Goal: Navigation & Orientation: Find specific page/section

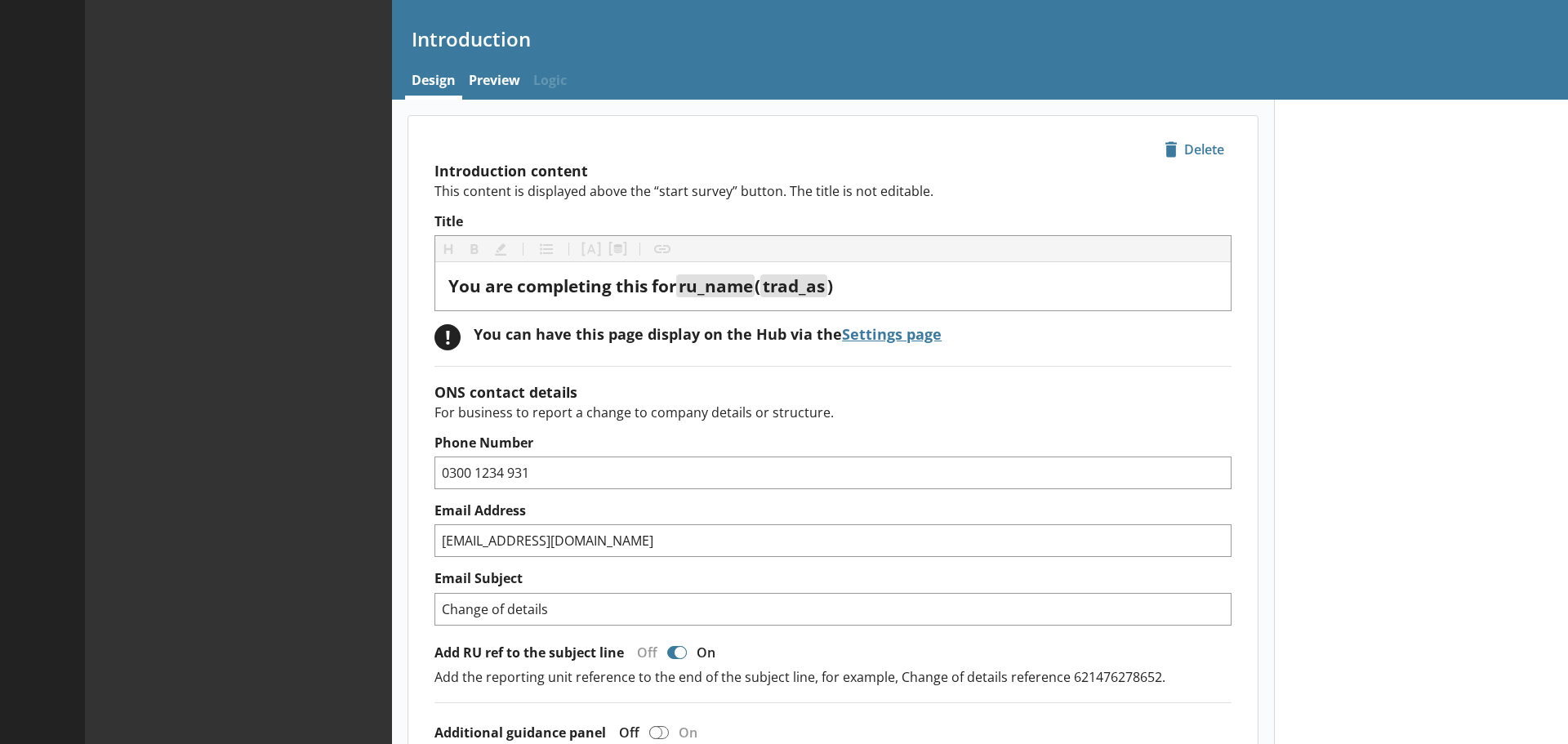
type textarea "x"
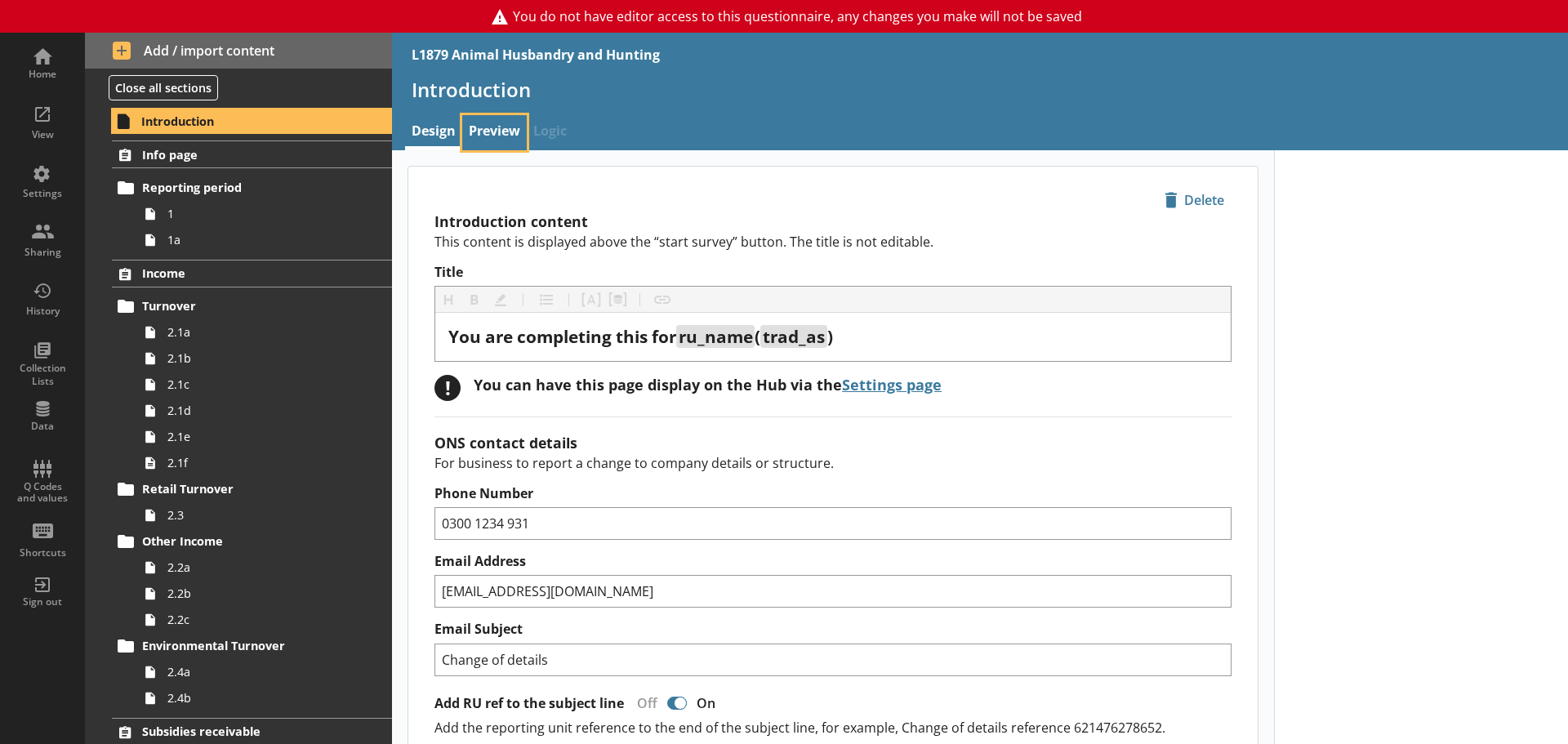
click at [471, 131] on link "Preview" at bounding box center [495, 132] width 65 height 35
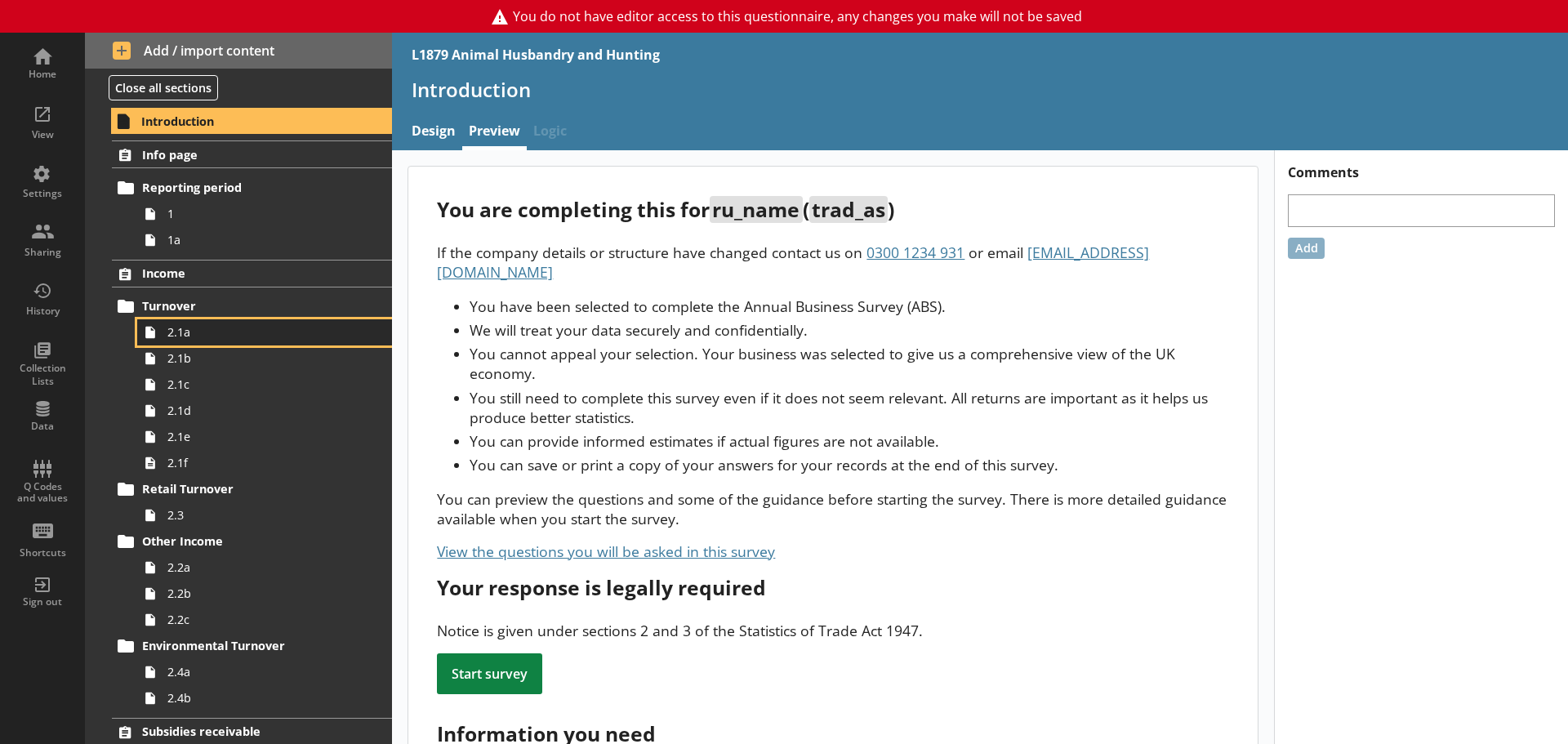
click at [208, 333] on span "2.1a" at bounding box center [258, 331] width 182 height 15
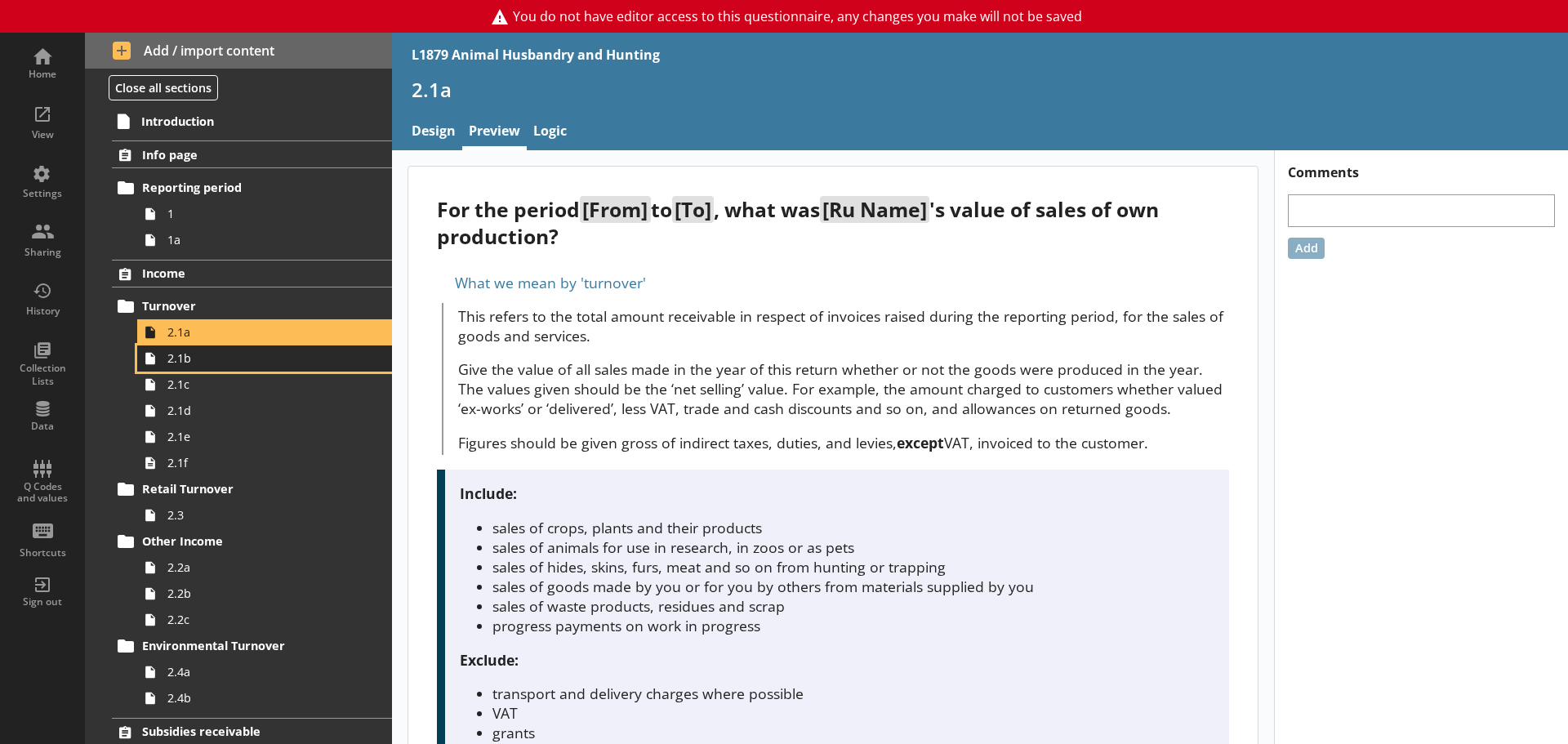
click at [208, 367] on link "2.1b" at bounding box center [265, 358] width 255 height 26
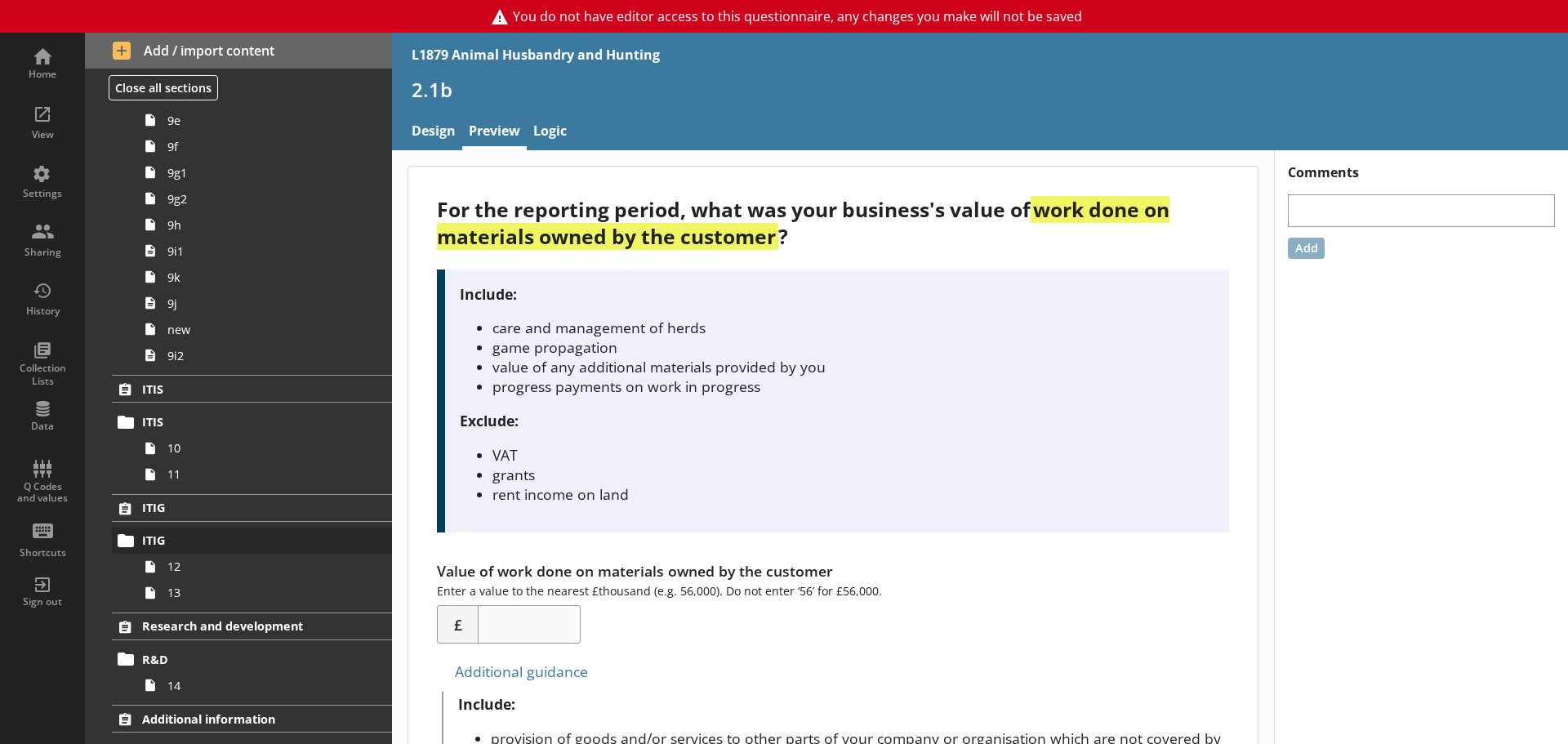
scroll to position [2106, 0]
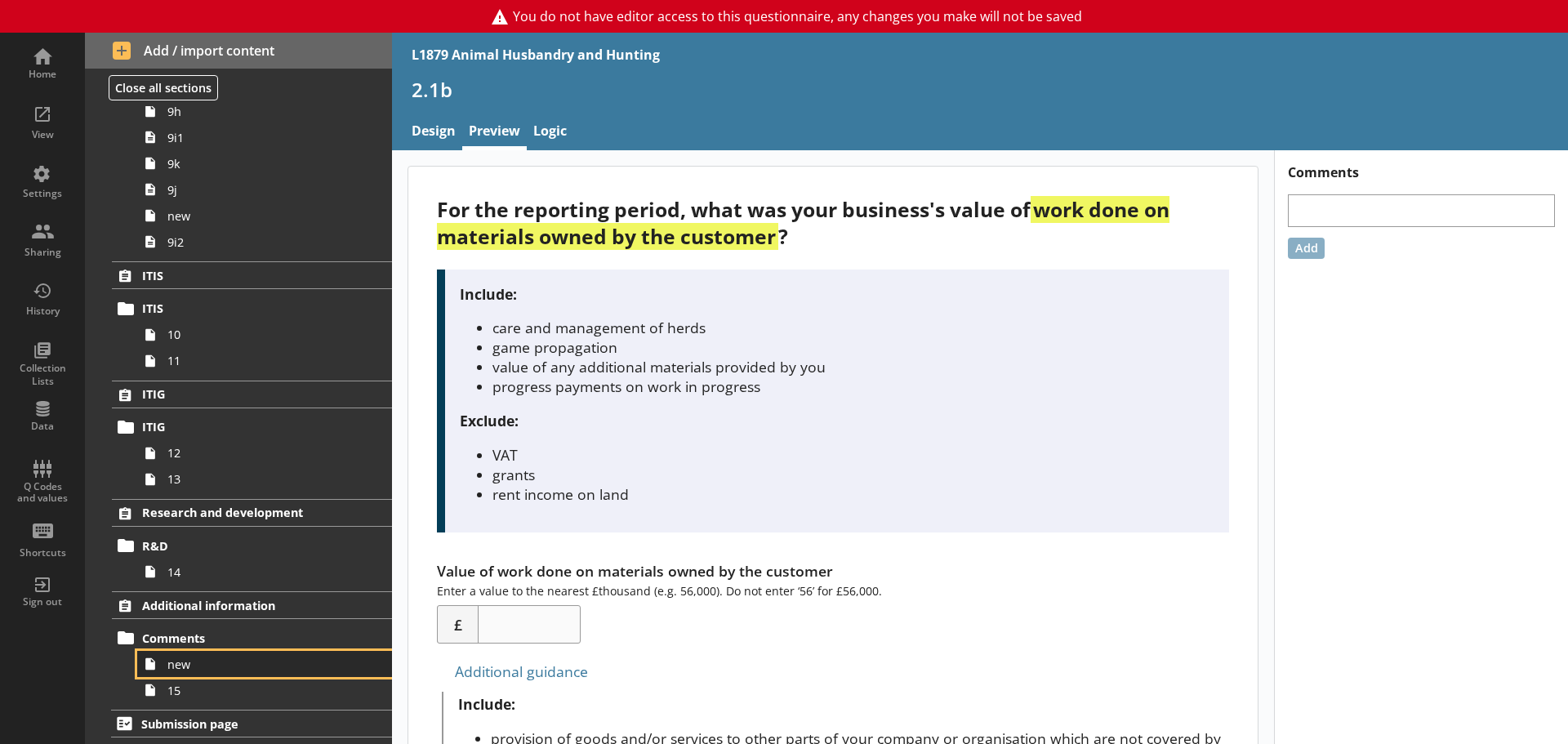
click at [215, 659] on span "new" at bounding box center [258, 664] width 182 height 15
